Goal: Task Accomplishment & Management: Use online tool/utility

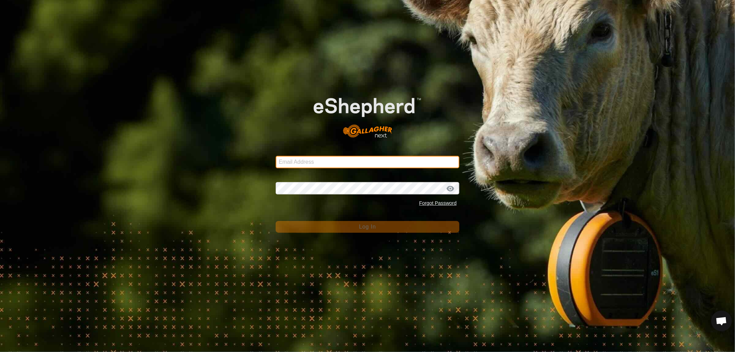
drag, startPoint x: 288, startPoint y: 162, endPoint x: 307, endPoint y: 168, distance: 19.4
click at [288, 162] on input "Email Address" at bounding box center [368, 162] width 184 height 12
type input "[EMAIL_ADDRESS][DOMAIN_NAME]"
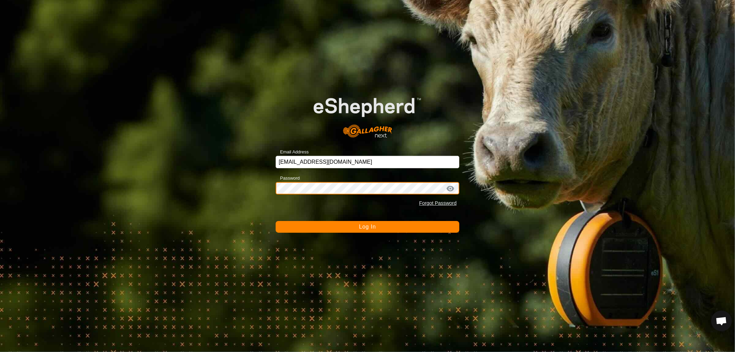
click at [276, 221] on button "Log In" at bounding box center [368, 227] width 184 height 12
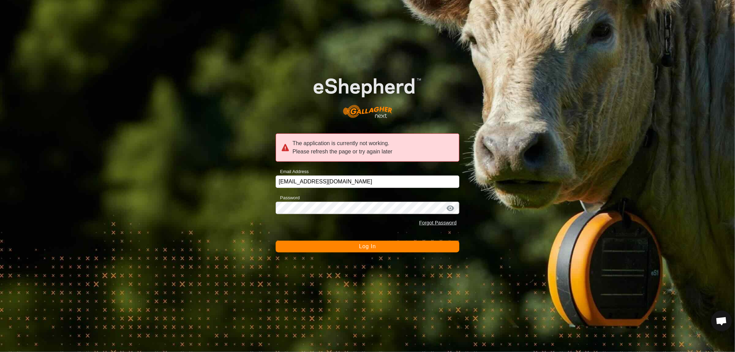
click at [367, 246] on span "Log In" at bounding box center [367, 246] width 17 height 6
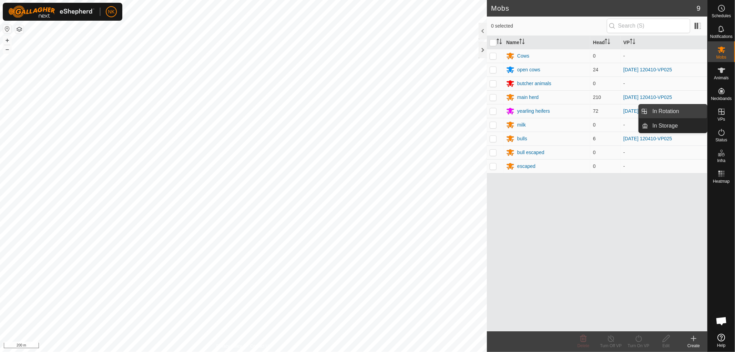
click at [667, 110] on link "In Rotation" at bounding box center [678, 111] width 59 height 14
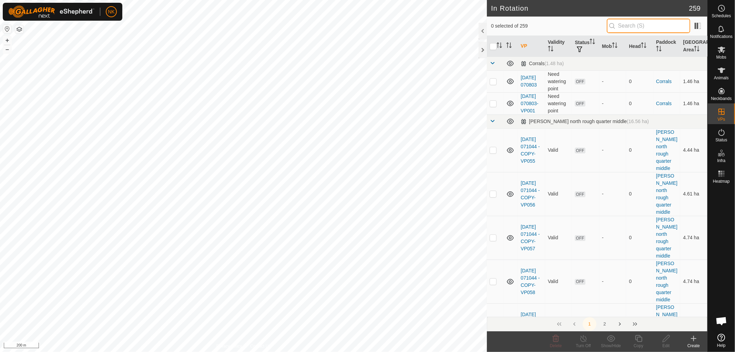
click at [649, 24] on input "text" at bounding box center [648, 26] width 83 height 14
click at [621, 26] on input "025" at bounding box center [648, 26] width 83 height 14
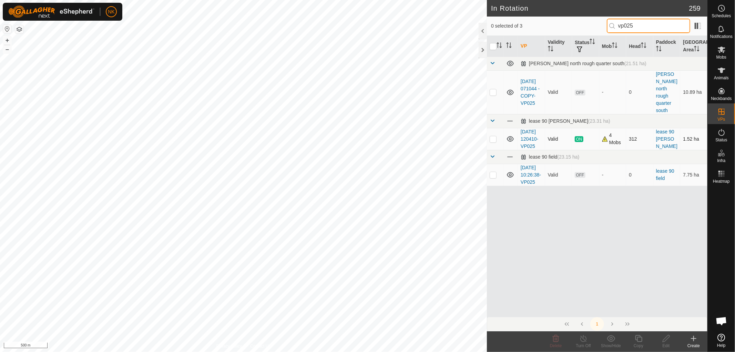
type input "vp025"
click at [493, 136] on p-checkbox at bounding box center [493, 139] width 7 height 6
checkbox input "true"
click at [640, 339] on icon at bounding box center [638, 338] width 9 height 8
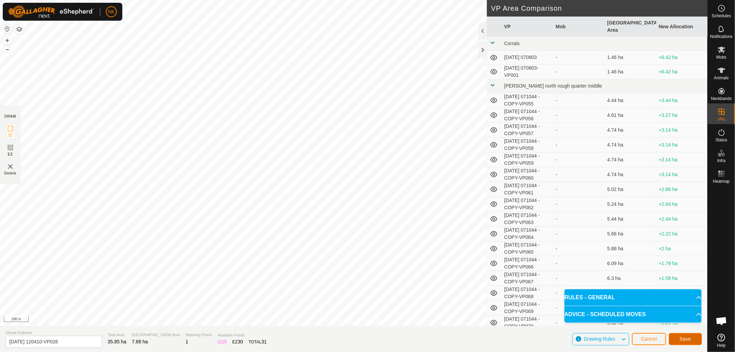
click at [684, 341] on span "Save" at bounding box center [686, 339] width 12 height 6
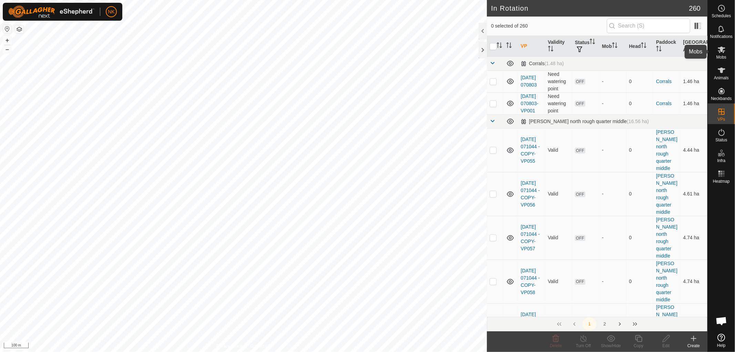
click at [720, 54] on es-mob-svg-icon at bounding box center [721, 49] width 12 height 11
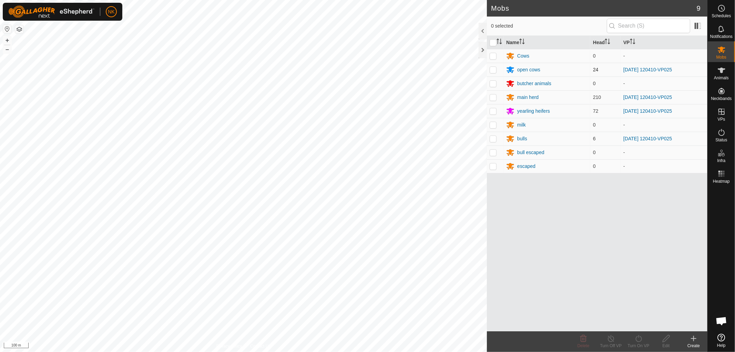
click at [491, 68] on p-checkbox at bounding box center [493, 70] width 7 height 6
checkbox input "true"
click at [494, 99] on p-checkbox at bounding box center [493, 97] width 7 height 6
checkbox input "true"
click at [494, 111] on p-checkbox at bounding box center [493, 111] width 7 height 6
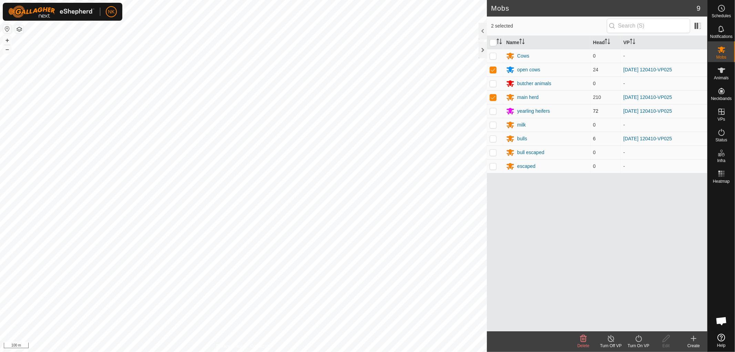
checkbox input "true"
click at [495, 136] on p-checkbox at bounding box center [493, 139] width 7 height 6
checkbox input "true"
click at [640, 338] on icon at bounding box center [638, 338] width 9 height 8
click at [638, 323] on link "Now" at bounding box center [659, 323] width 68 height 14
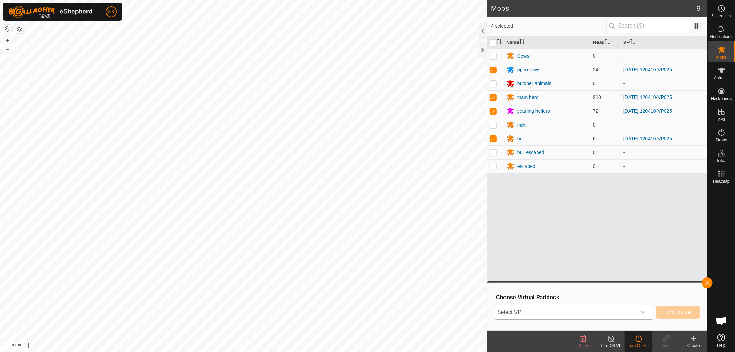
click at [583, 314] on span "Select VP" at bounding box center [566, 312] width 142 height 14
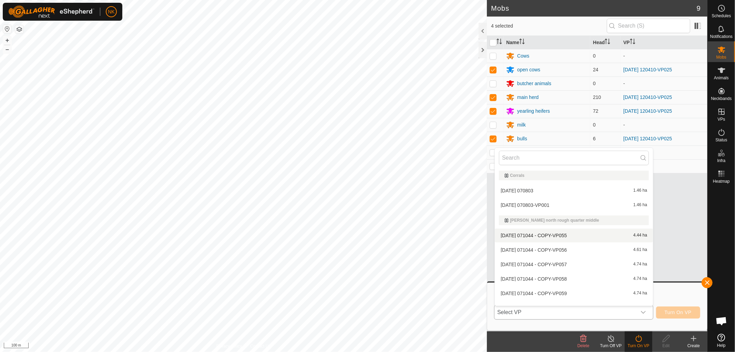
scroll to position [9, 0]
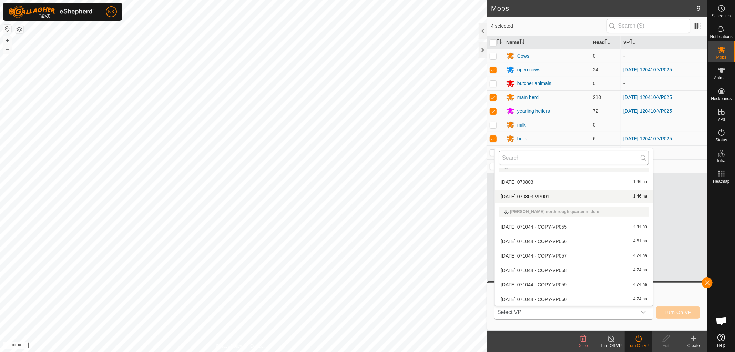
click at [540, 159] on input "text" at bounding box center [574, 158] width 150 height 14
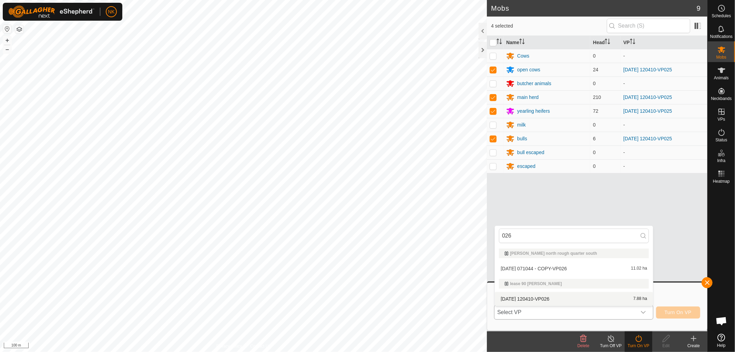
type input "026"
click at [542, 299] on li "[DATE] 120410-VP026 7.88 ha" at bounding box center [574, 299] width 158 height 14
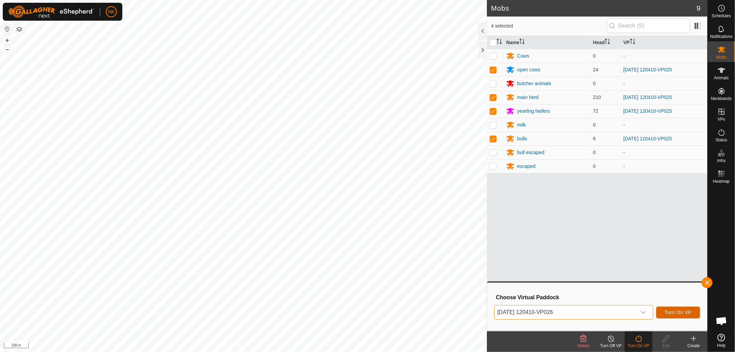
click at [688, 312] on span "Turn On VP" at bounding box center [678, 312] width 27 height 6
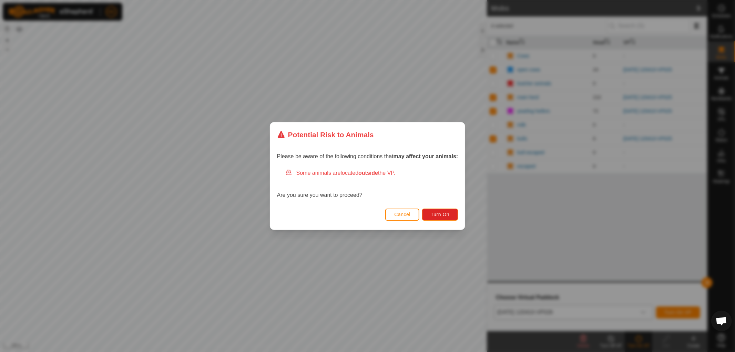
click at [432, 207] on div "Cancel Turn On" at bounding box center [367, 217] width 195 height 23
click at [436, 212] on span "Turn On" at bounding box center [440, 215] width 19 height 6
